Goal: Task Accomplishment & Management: Manage account settings

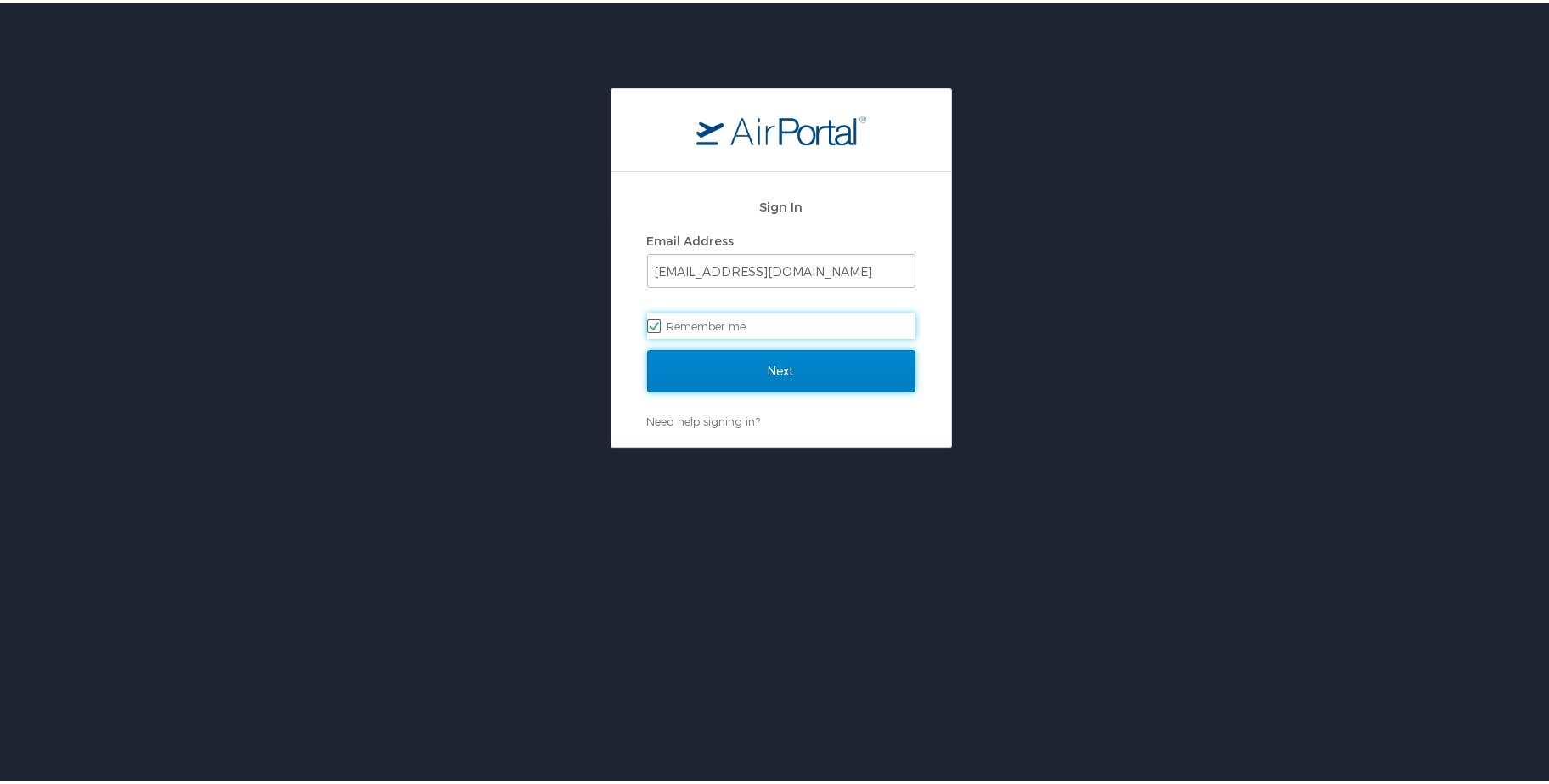
click at [781, 346] on input "Next" at bounding box center [781, 367] width 268 height 43
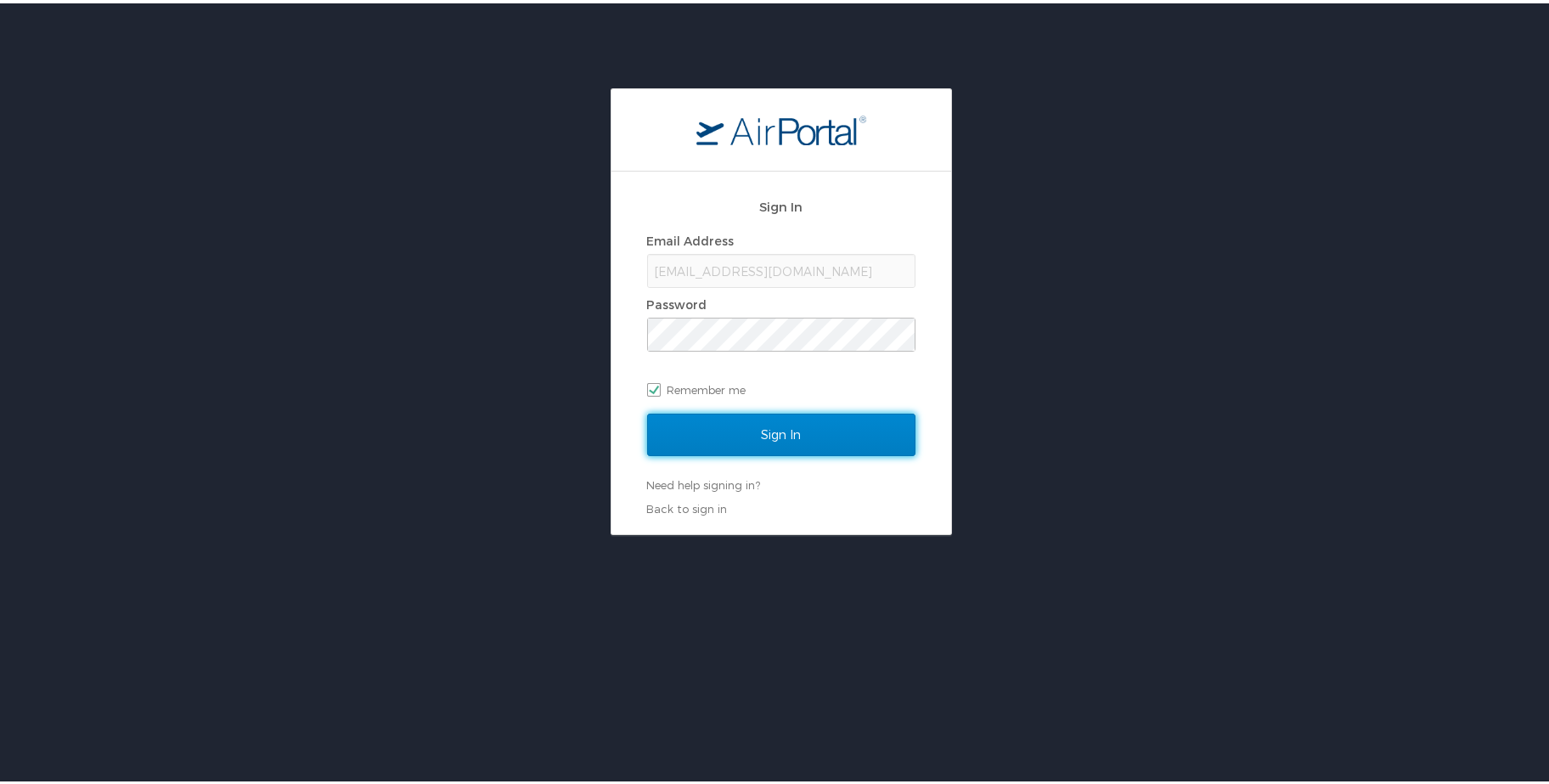
click at [767, 425] on input "Sign In" at bounding box center [781, 432] width 268 height 43
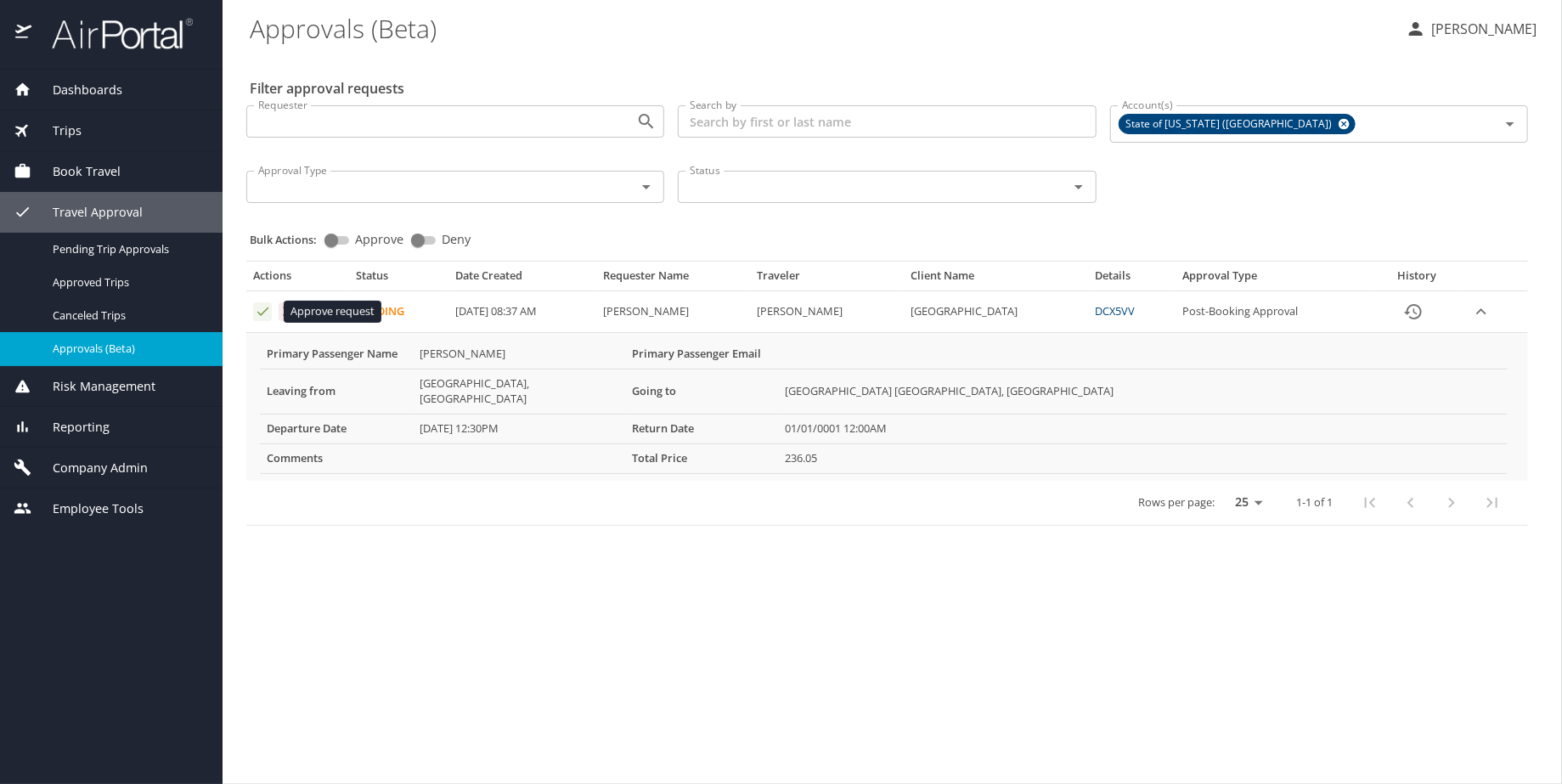
click at [258, 311] on icon "Approval table" at bounding box center [262, 311] width 16 height 16
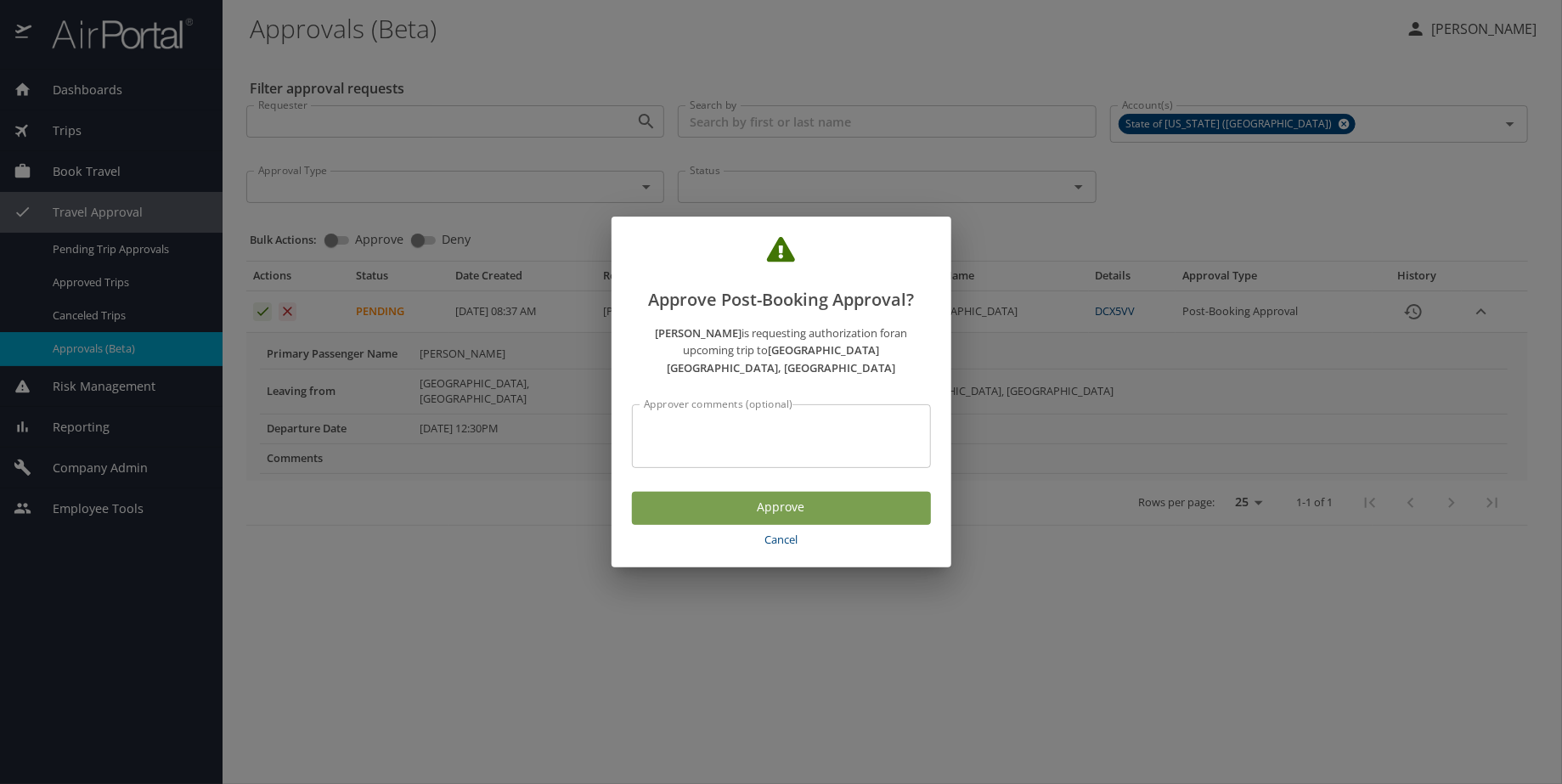
click at [760, 498] on span "Approve" at bounding box center [781, 507] width 272 height 21
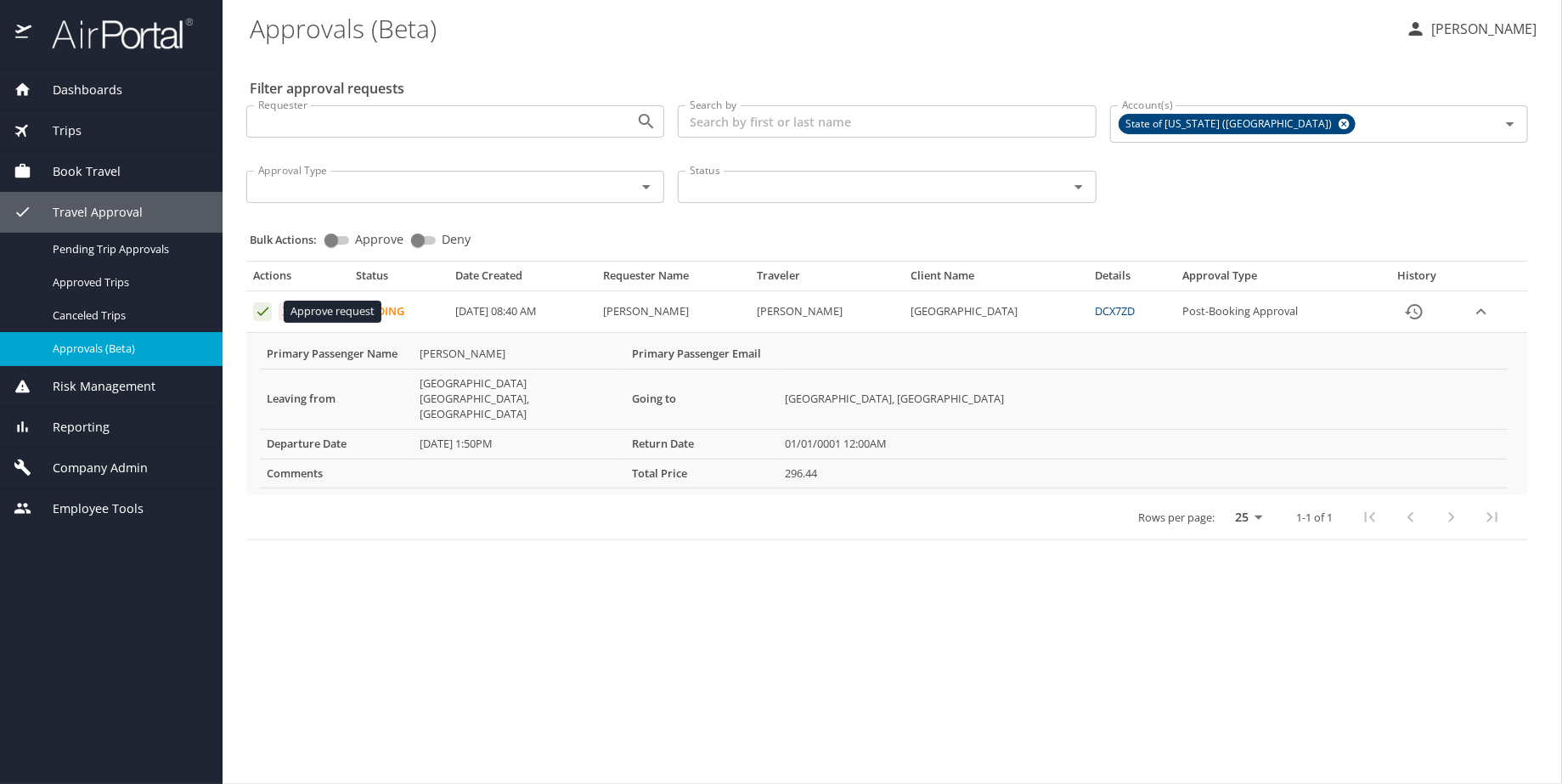
click at [261, 310] on icon "Approval table" at bounding box center [262, 311] width 16 height 16
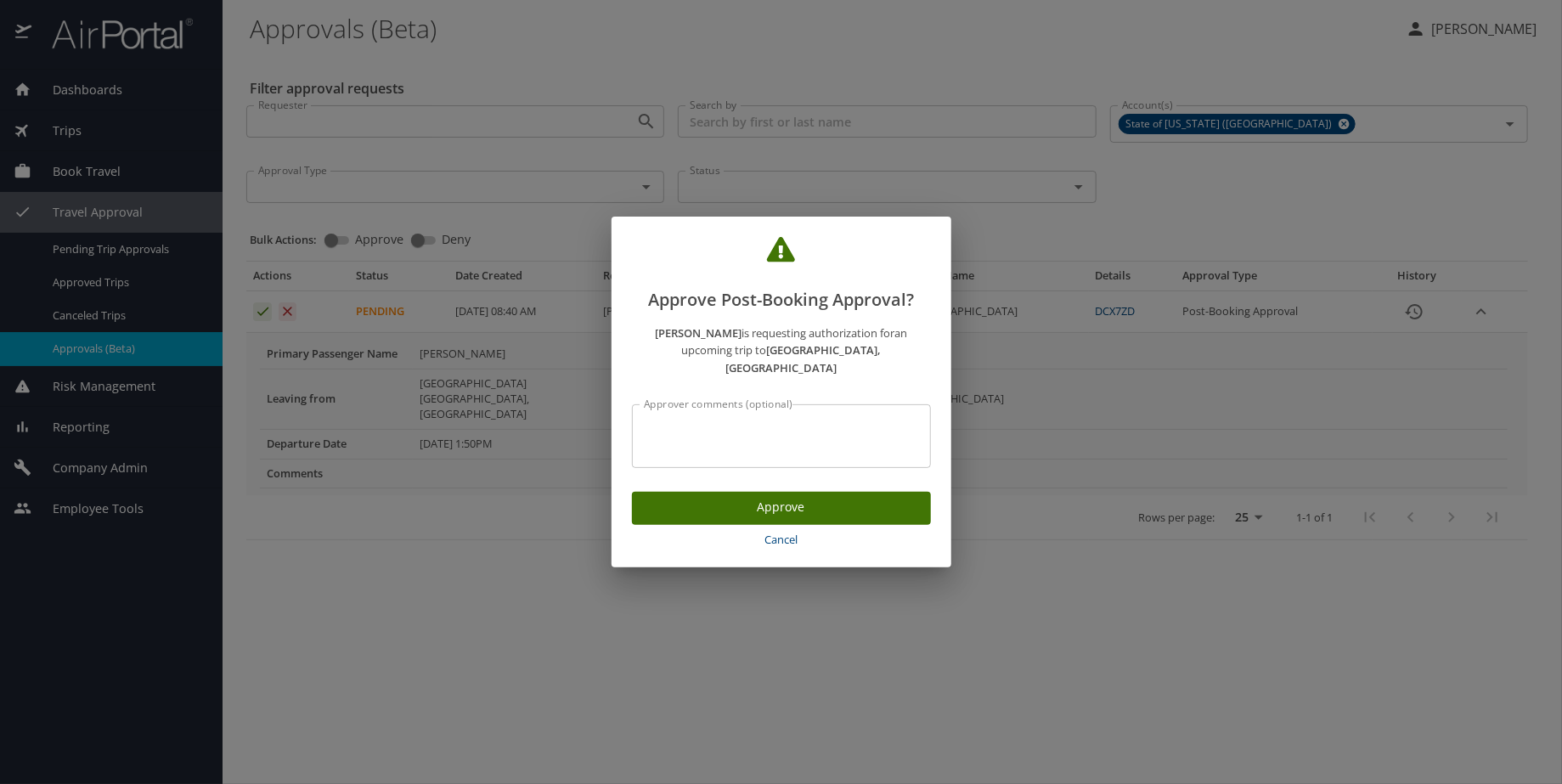
click at [786, 497] on span "Approve" at bounding box center [781, 507] width 272 height 21
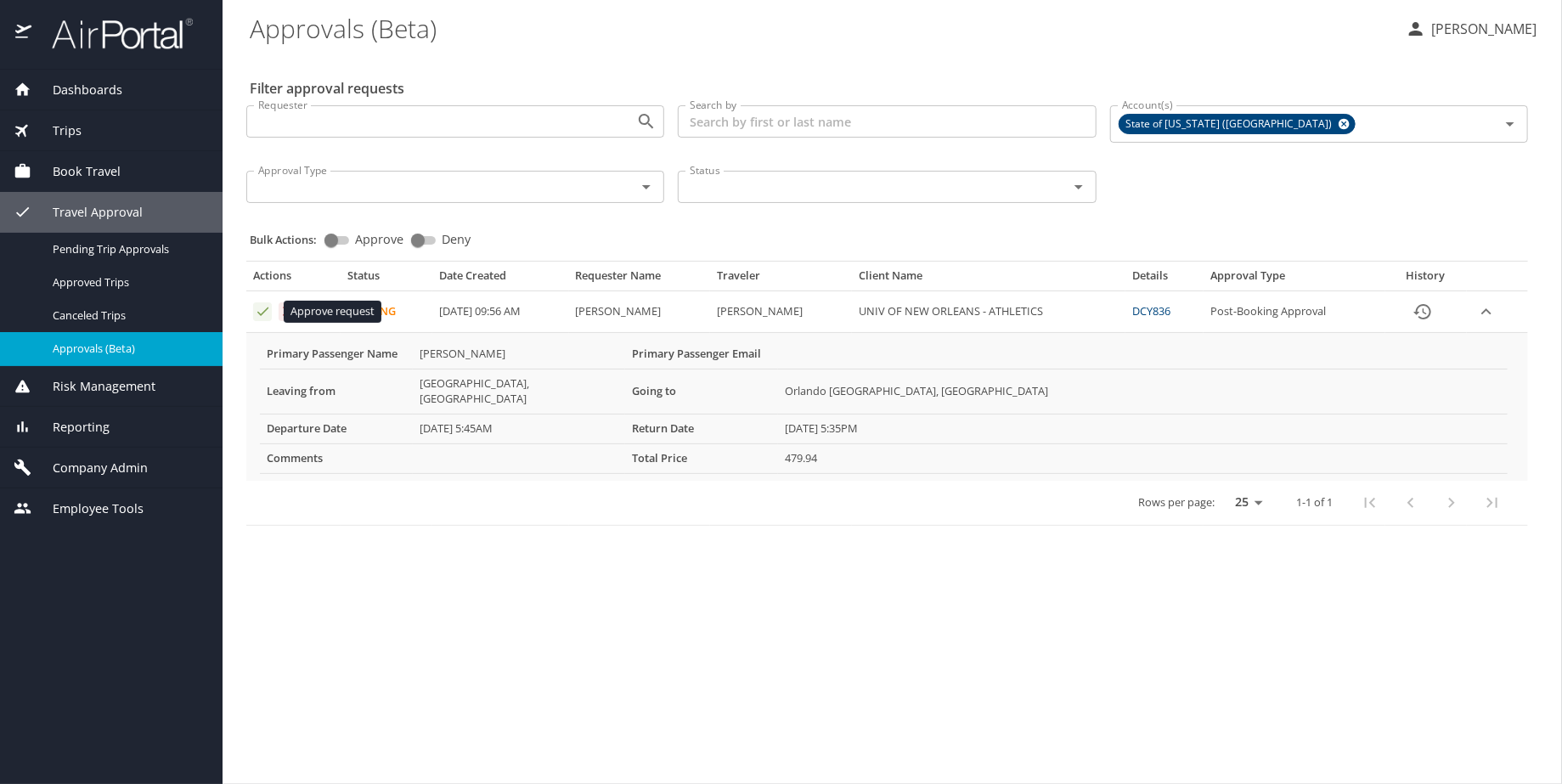
click at [260, 308] on icon "Approval table" at bounding box center [262, 311] width 16 height 16
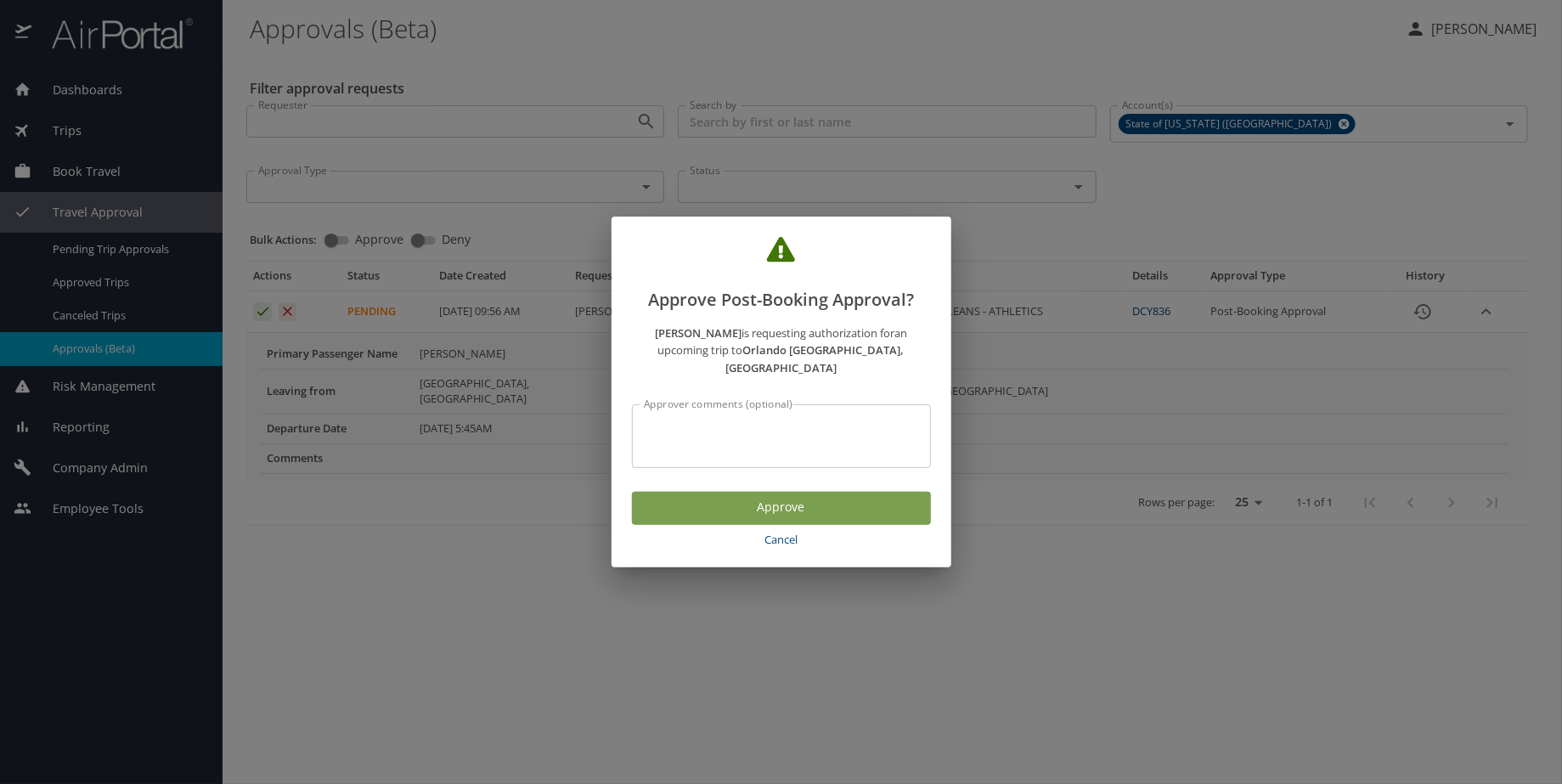
click at [794, 497] on span "Approve" at bounding box center [781, 507] width 272 height 21
